Goal: Complete application form: Complete application form

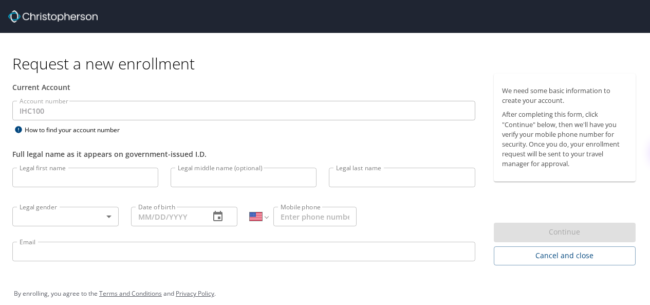
select select "US"
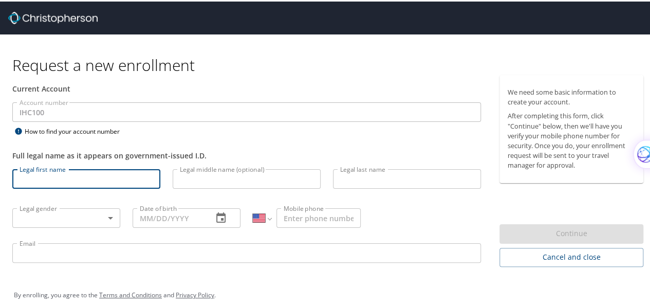
click at [55, 178] on input "Legal first name" at bounding box center [86, 178] width 148 height 20
type input "[PERSON_NAME]"
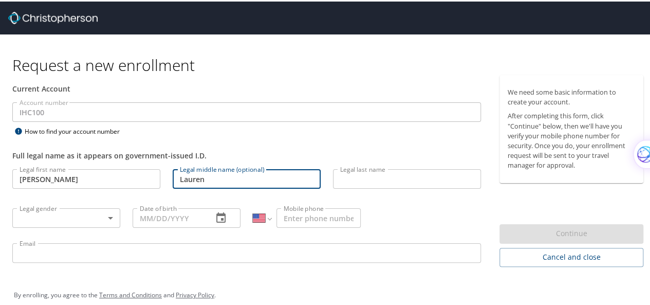
type input "Lauren"
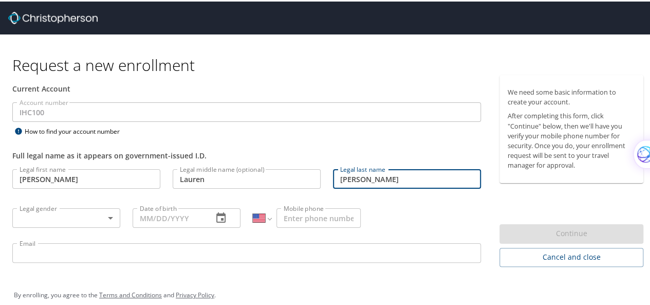
type input "[PERSON_NAME]"
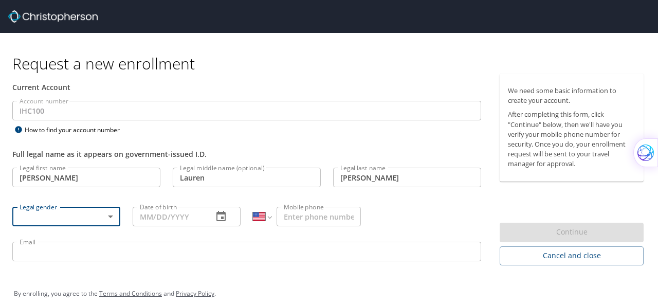
click at [108, 216] on body "Request a new enrollment Current Account Account number IHC100 Account number H…" at bounding box center [329, 152] width 658 height 305
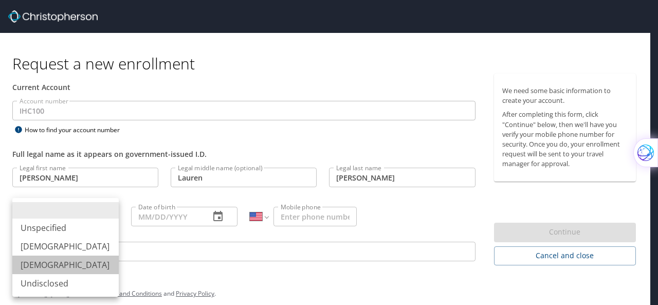
click at [69, 265] on li "[DEMOGRAPHIC_DATA]" at bounding box center [65, 264] width 106 height 18
type input "[DEMOGRAPHIC_DATA]"
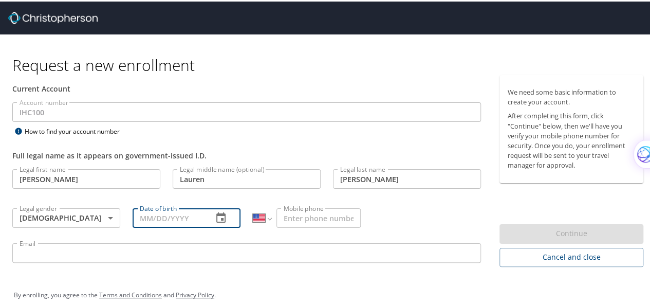
click at [150, 213] on input "Date of birth" at bounding box center [169, 217] width 72 height 20
type input "[DATE]"
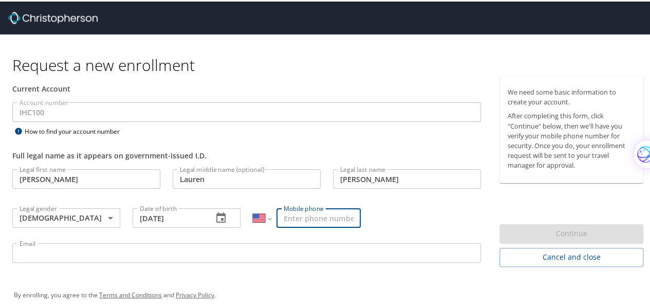
click at [287, 216] on input "Mobile phone" at bounding box center [318, 217] width 84 height 20
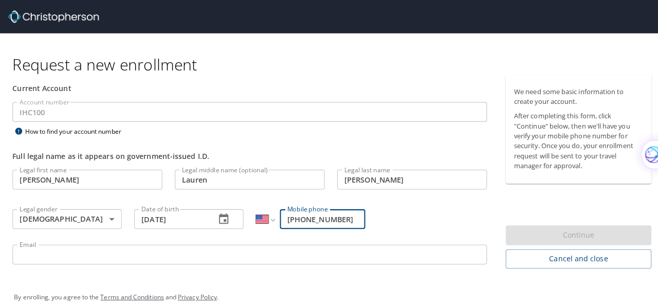
scroll to position [11, 0]
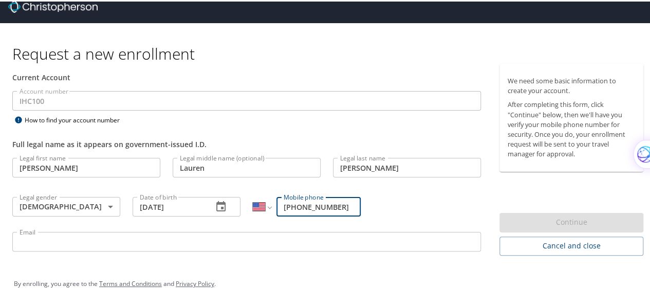
type input "[PHONE_NUMBER]"
click at [42, 239] on input "Email" at bounding box center [246, 240] width 469 height 20
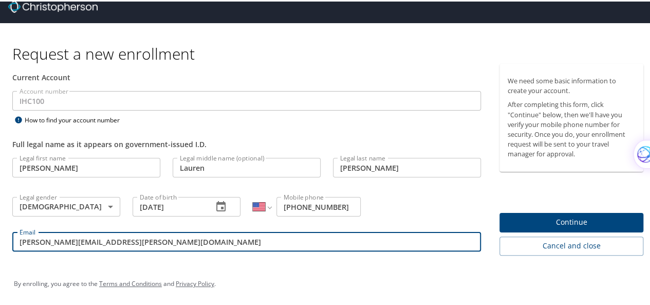
type input "[PERSON_NAME][EMAIL_ADDRESS][PERSON_NAME][DOMAIN_NAME]"
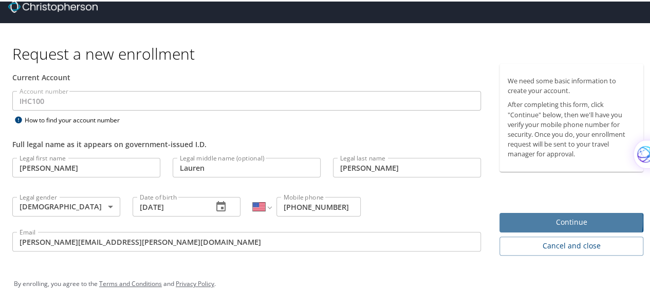
click at [557, 219] on span "Continue" at bounding box center [571, 220] width 127 height 13
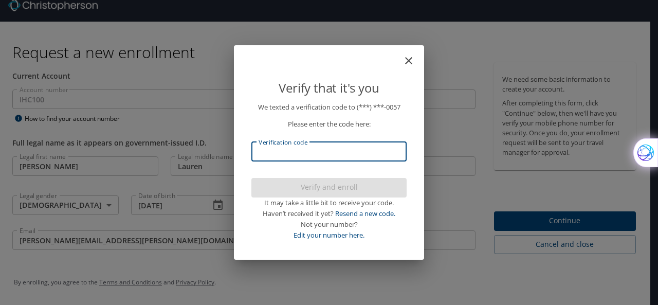
click at [326, 153] on input "Verification code" at bounding box center [328, 152] width 155 height 20
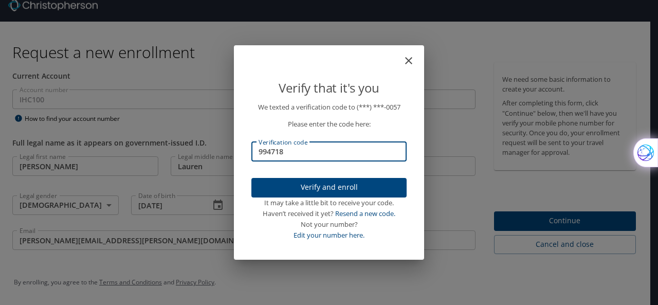
type input "994718"
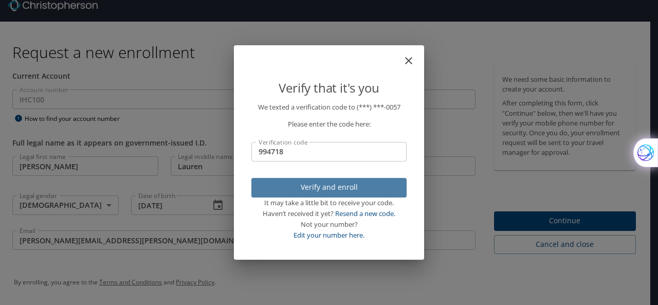
click at [317, 193] on span "Verify and enroll" at bounding box center [328, 187] width 139 height 13
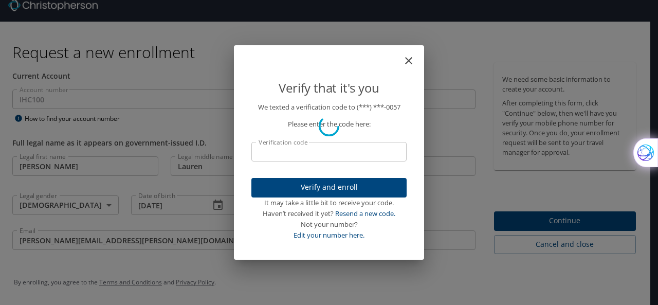
scroll to position [0, 0]
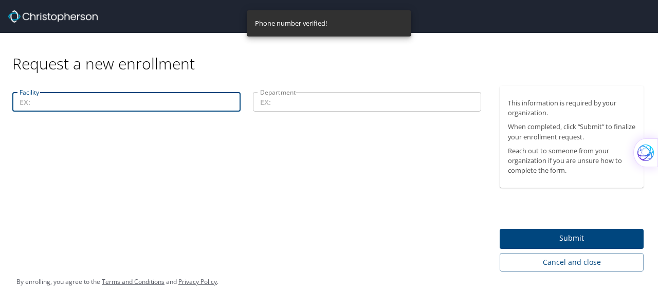
click at [97, 104] on input "Facility" at bounding box center [126, 102] width 228 height 20
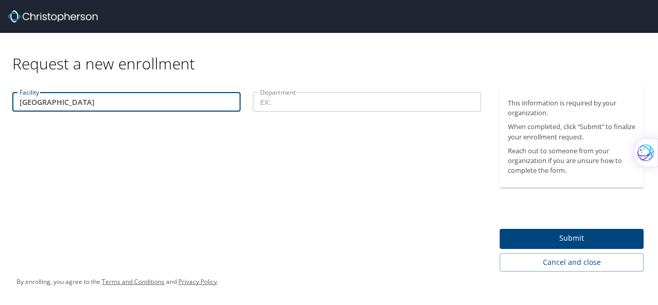
type input "[GEOGRAPHIC_DATA]"
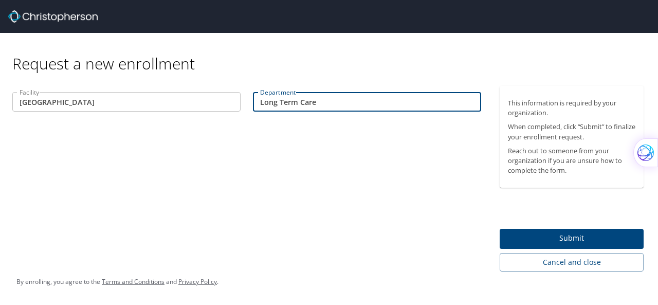
type input "Long Term Care"
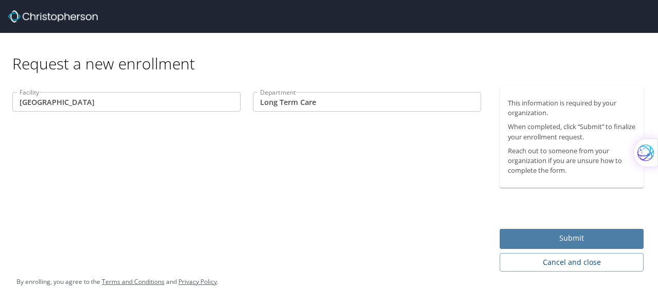
click at [582, 238] on span "Submit" at bounding box center [571, 238] width 127 height 13
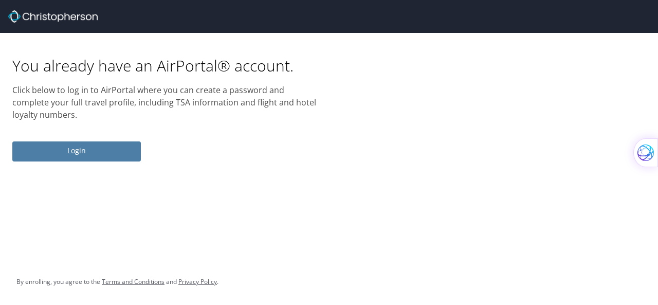
click at [64, 155] on span "Login" at bounding box center [77, 150] width 112 height 13
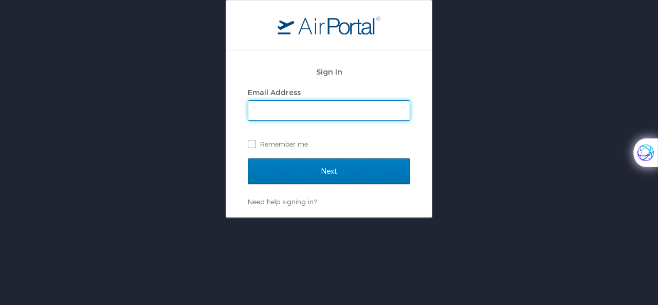
click at [292, 110] on input "Email Address" at bounding box center [328, 111] width 161 height 20
type input "[PERSON_NAME][EMAIL_ADDRESS][PERSON_NAME][DOMAIN_NAME]"
click at [248, 158] on input "Next" at bounding box center [329, 171] width 162 height 26
